Goal: Task Accomplishment & Management: Manage account settings

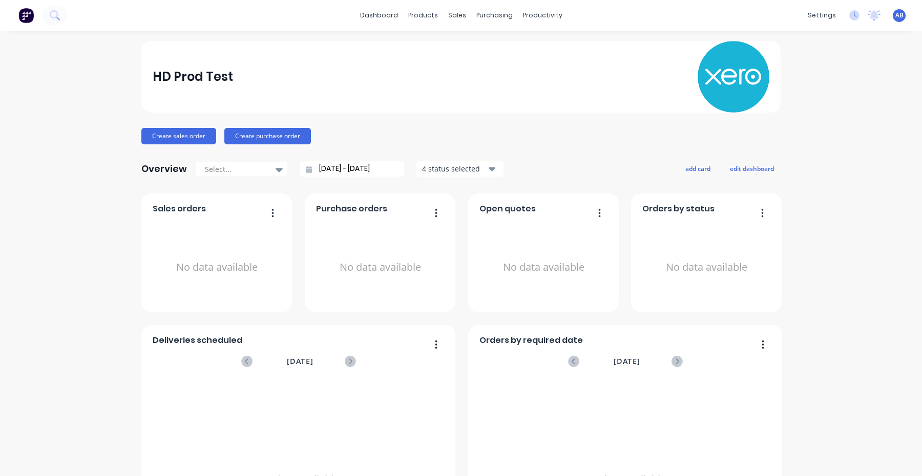
click at [905, 16] on div "AB HD Prod Test Aimon Bio Power User Profile Sign out" at bounding box center [899, 15] width 13 height 13
click at [902, 14] on span "AB" at bounding box center [899, 15] width 8 height 9
click at [840, 127] on button "Sign out" at bounding box center [835, 128] width 136 height 20
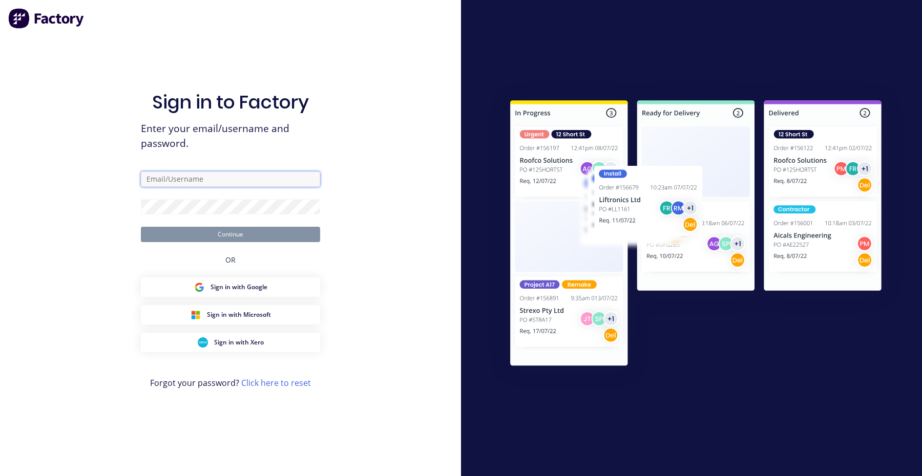
click at [242, 174] on input "text" at bounding box center [230, 179] width 179 height 15
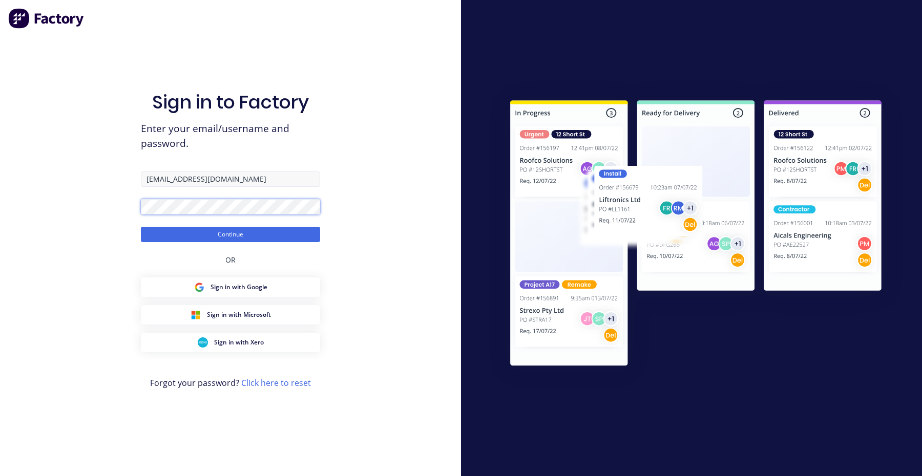
click at [141, 227] on button "Continue" at bounding box center [230, 234] width 179 height 15
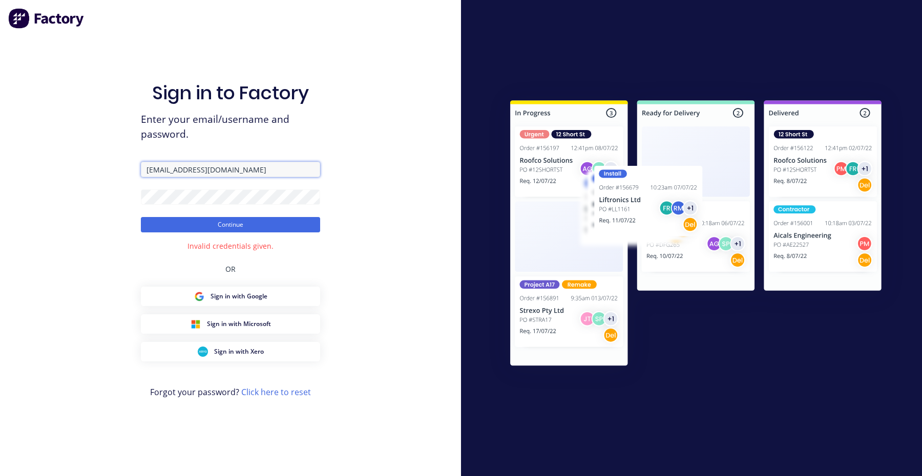
click at [191, 173] on input "[EMAIL_ADDRESS][DOMAIN_NAME]" at bounding box center [230, 169] width 179 height 15
click at [141, 217] on button "Continue" at bounding box center [230, 224] width 179 height 15
click at [197, 173] on input "[EMAIL_ADDRESS][DOMAIN_NAME]" at bounding box center [230, 169] width 179 height 15
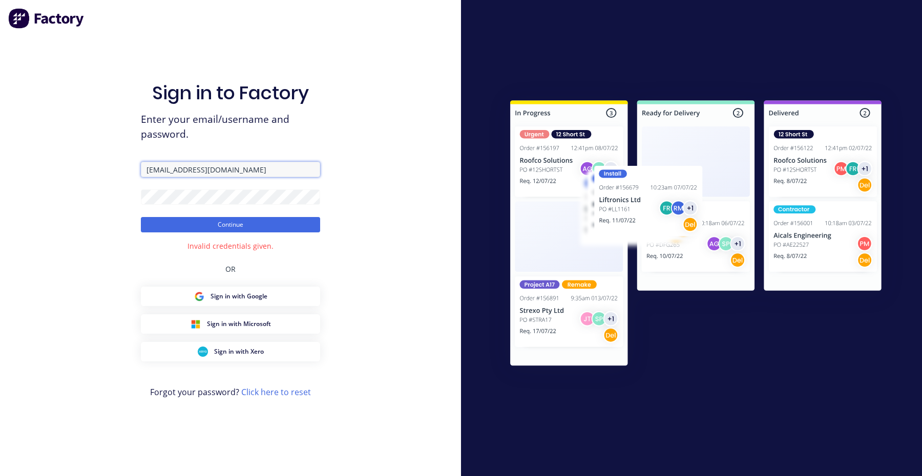
click at [141, 217] on button "Continue" at bounding box center [230, 224] width 179 height 15
click at [238, 173] on input "[EMAIL_ADDRESS][DOMAIN_NAME]" at bounding box center [230, 169] width 179 height 15
paste input "[DOMAIN_NAME]"
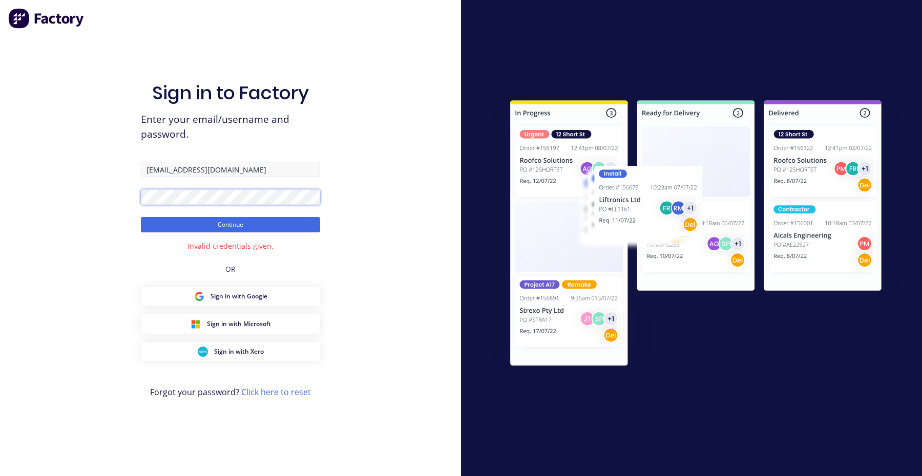
click at [141, 217] on button "Continue" at bounding box center [230, 224] width 179 height 15
click at [255, 219] on button "Continue" at bounding box center [230, 224] width 179 height 15
click at [246, 168] on input "[EMAIL_ADDRESS][DOMAIN_NAME]" at bounding box center [230, 169] width 179 height 15
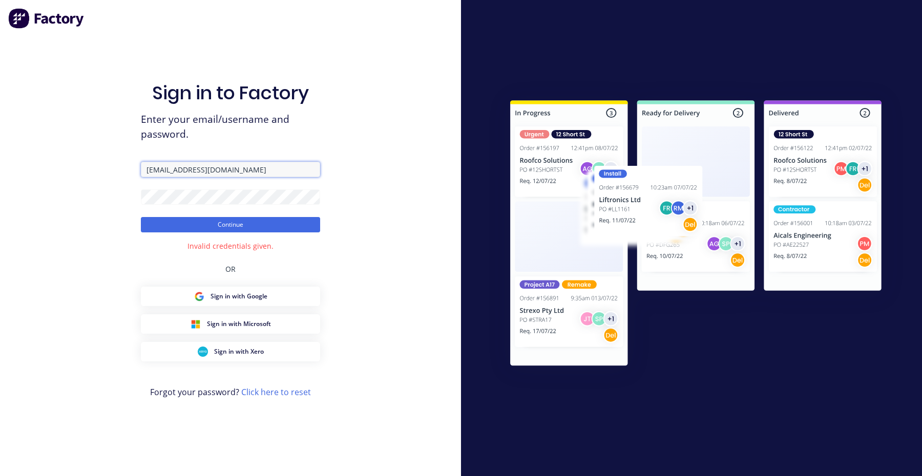
click at [246, 168] on input "[EMAIL_ADDRESS][DOMAIN_NAME]" at bounding box center [230, 169] width 179 height 15
click at [141, 217] on button "Continue" at bounding box center [230, 224] width 179 height 15
click at [174, 169] on input "[EMAIL_ADDRESS][DOMAIN_NAME]" at bounding box center [230, 169] width 179 height 15
click at [187, 171] on input "[EMAIL_ADDRESS][DOMAIN_NAME]" at bounding box center [230, 169] width 179 height 15
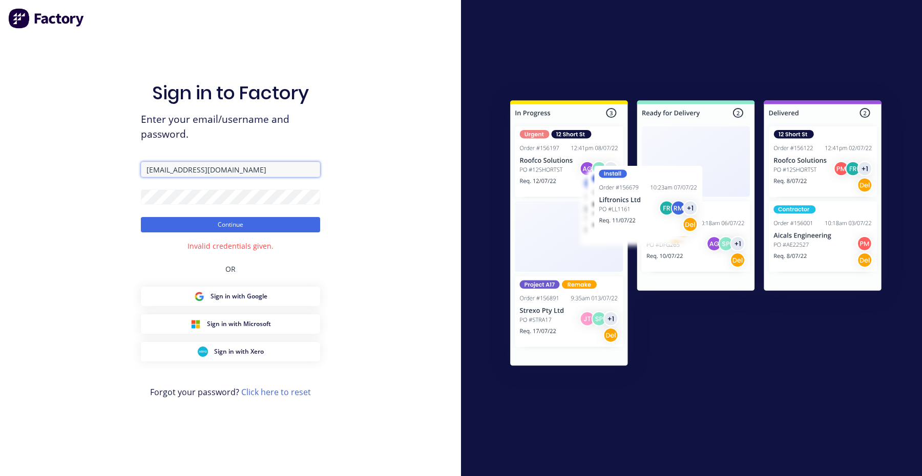
type input "[EMAIL_ADDRESS][DOMAIN_NAME]"
click at [141, 217] on button "Continue" at bounding box center [230, 224] width 179 height 15
